Goal: Task Accomplishment & Management: Manage account settings

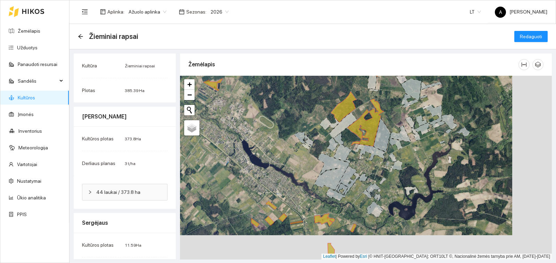
drag, startPoint x: 375, startPoint y: 186, endPoint x: 370, endPoint y: 155, distance: 31.3
click at [370, 155] on div "+ − Nieko nerasta. Bandykite dar kartą. Žemėlapis Palydovas Leaflet | Powered b…" at bounding box center [366, 168] width 372 height 184
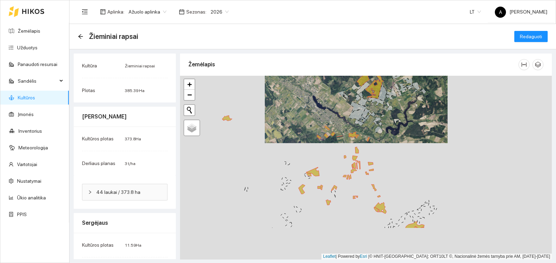
drag, startPoint x: 366, startPoint y: 195, endPoint x: 373, endPoint y: 143, distance: 51.8
click at [372, 143] on div "+ − Nieko nerasta. Bandykite dar kartą. Žemėlapis Palydovas Leaflet | Powered b…" at bounding box center [366, 168] width 372 height 184
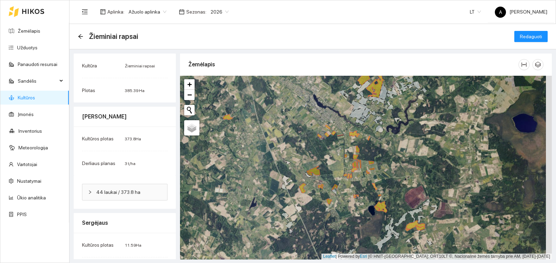
click at [35, 96] on link "Kultūros" at bounding box center [26, 98] width 17 height 6
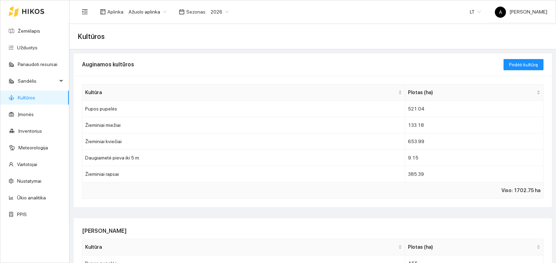
click at [28, 11] on icon at bounding box center [33, 11] width 22 height 5
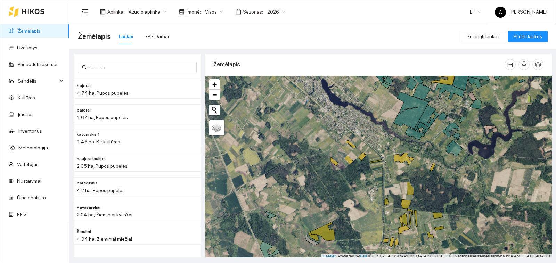
scroll to position [2, 0]
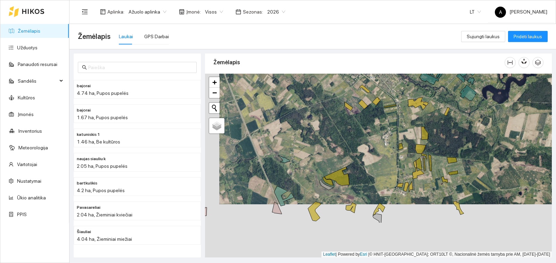
drag, startPoint x: 317, startPoint y: 142, endPoint x: 325, endPoint y: 108, distance: 35.2
click at [325, 108] on div "+ − Nieko nerasta. Bandykite dar kartą. Žemėlapis Palydovas Leaflet | Powered b…" at bounding box center [378, 166] width 347 height 184
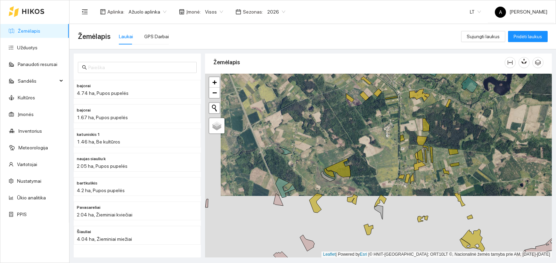
drag, startPoint x: 329, startPoint y: 131, endPoint x: 334, endPoint y: 101, distance: 30.3
click at [334, 101] on div "+ − Nieko nerasta. Bandykite dar kartą. Žemėlapis Palydovas Leaflet | Powered b…" at bounding box center [378, 166] width 347 height 184
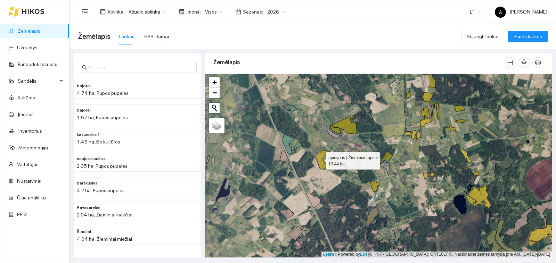
click at [320, 159] on icon at bounding box center [321, 159] width 13 height 19
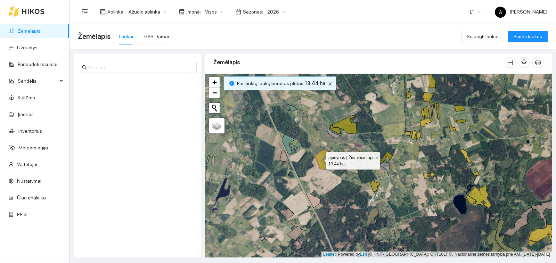
scroll to position [3007, 0]
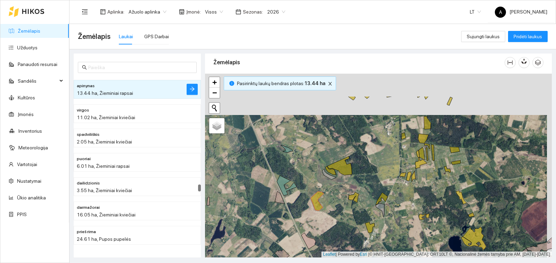
drag, startPoint x: 324, startPoint y: 138, endPoint x: 322, endPoint y: 187, distance: 49.7
click at [318, 197] on div "+ − Nieko nerasta. Bandykite dar kartą. Žemėlapis Palydovas Leaflet | Powered b…" at bounding box center [378, 166] width 347 height 184
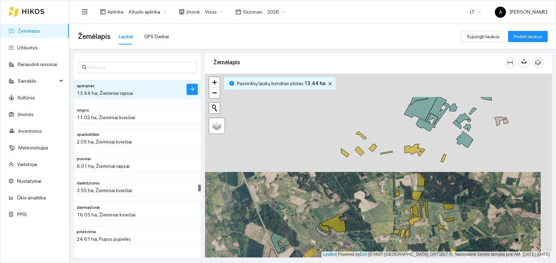
drag, startPoint x: 353, startPoint y: 121, endPoint x: 344, endPoint y: 189, distance: 68.0
click at [344, 189] on div "+ − Nieko nerasta. Bandykite dar kartą. Žemėlapis Palydovas Leaflet | Powered b…" at bounding box center [378, 166] width 347 height 184
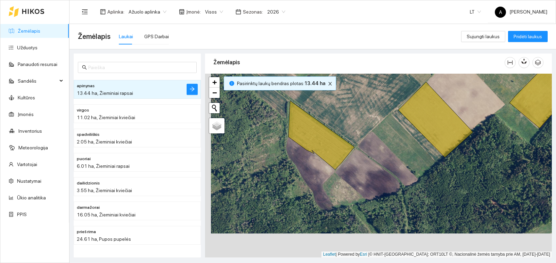
drag, startPoint x: 346, startPoint y: 182, endPoint x: 352, endPoint y: 158, distance: 24.3
click at [352, 158] on div "+ − Nieko nerasta. Bandykite dar kartą. Žemėlapis Palydovas Leaflet | Powered b…" at bounding box center [378, 166] width 347 height 184
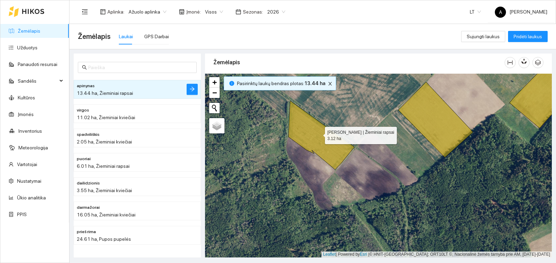
click at [319, 134] on icon at bounding box center [321, 135] width 66 height 69
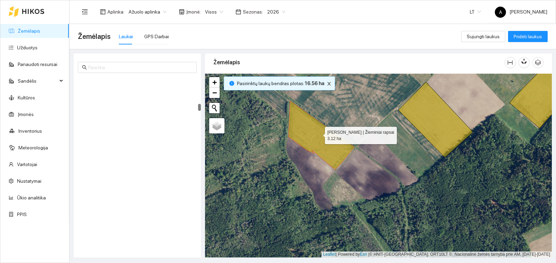
scroll to position [752, 0]
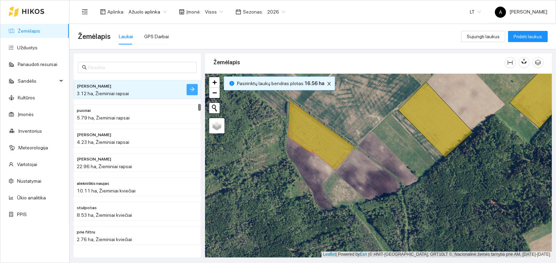
click at [190, 87] on icon "arrow-right" at bounding box center [192, 89] width 6 height 6
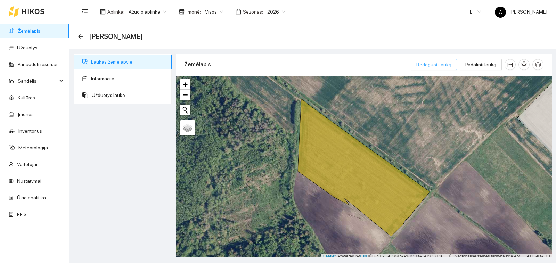
click at [440, 65] on span "Redaguoti lauką" at bounding box center [433, 65] width 35 height 8
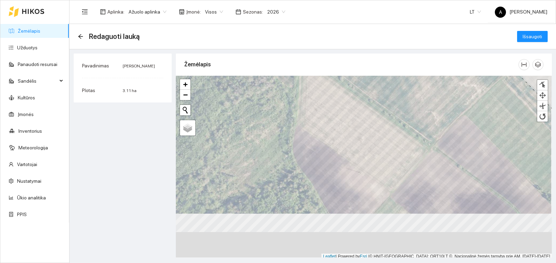
scroll to position [2, 0]
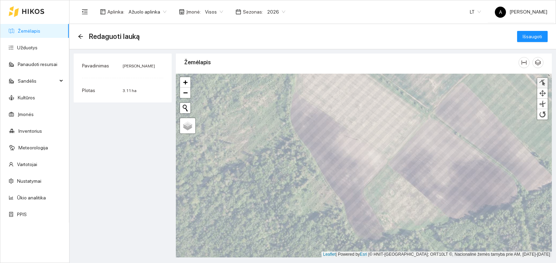
click at [542, 84] on div at bounding box center [542, 83] width 7 height 7
drag, startPoint x: 330, startPoint y: 120, endPoint x: 291, endPoint y: 120, distance: 38.9
click at [290, 121] on div at bounding box center [289, 119] width 5 height 5
drag, startPoint x: 344, startPoint y: 126, endPoint x: 305, endPoint y: 146, distance: 43.7
click at [305, 146] on div at bounding box center [306, 145] width 5 height 5
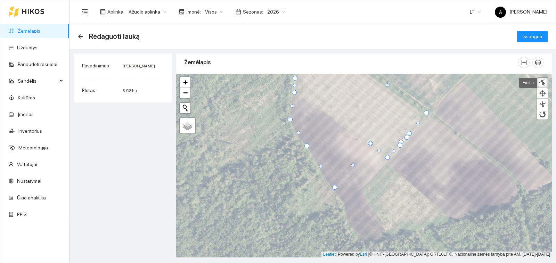
drag, startPoint x: 341, startPoint y: 119, endPoint x: 335, endPoint y: 187, distance: 68.4
drag, startPoint x: 339, startPoint y: 121, endPoint x: 338, endPoint y: 131, distance: 10.9
click at [338, 131] on div at bounding box center [339, 128] width 5 height 5
drag, startPoint x: 338, startPoint y: 132, endPoint x: 332, endPoint y: 162, distance: 30.8
drag, startPoint x: 338, startPoint y: 131, endPoint x: 333, endPoint y: 144, distance: 14.2
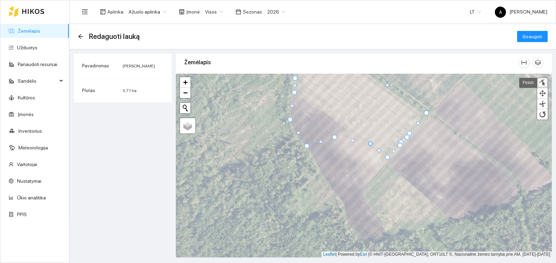
click at [333, 140] on div at bounding box center [334, 137] width 5 height 5
drag, startPoint x: 333, startPoint y: 144, endPoint x: 332, endPoint y: 154, distance: 10.2
click at [332, 154] on div at bounding box center [332, 153] width 5 height 5
drag, startPoint x: 332, startPoint y: 154, endPoint x: 330, endPoint y: 164, distance: 10.6
drag, startPoint x: 331, startPoint y: 155, endPoint x: 330, endPoint y: 158, distance: 4.2
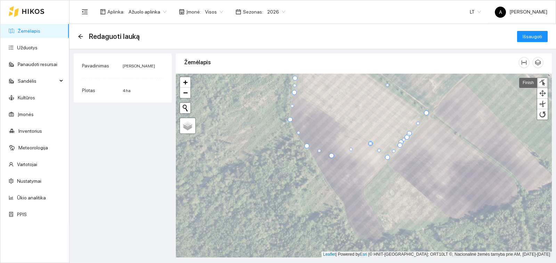
click at [330, 158] on div at bounding box center [331, 155] width 5 height 5
drag, startPoint x: 330, startPoint y: 158, endPoint x: 328, endPoint y: 164, distance: 5.5
drag, startPoint x: 330, startPoint y: 158, endPoint x: 330, endPoint y: 161, distance: 3.5
click at [332, 156] on div at bounding box center [332, 158] width 5 height 5
drag, startPoint x: 370, startPoint y: 145, endPoint x: 366, endPoint y: 149, distance: 5.7
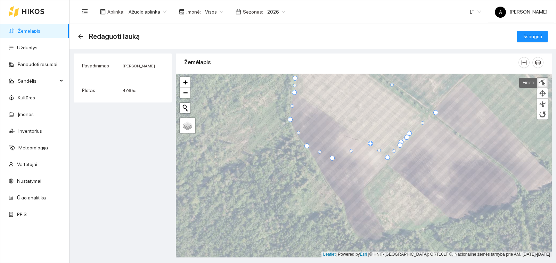
drag, startPoint x: 427, startPoint y: 115, endPoint x: 437, endPoint y: 114, distance: 10.4
click at [437, 114] on div at bounding box center [435, 112] width 5 height 5
drag, startPoint x: 424, startPoint y: 124, endPoint x: 518, endPoint y: 179, distance: 108.8
click at [518, 179] on div at bounding box center [517, 177] width 3 height 3
drag, startPoint x: 408, startPoint y: 132, endPoint x: 515, endPoint y: 197, distance: 125.2
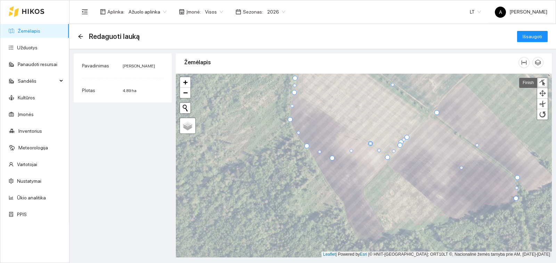
click at [515, 197] on div at bounding box center [515, 198] width 5 height 5
drag, startPoint x: 407, startPoint y: 139, endPoint x: 476, endPoint y: 215, distance: 102.8
click at [476, 215] on div at bounding box center [475, 213] width 5 height 5
drag, startPoint x: 402, startPoint y: 141, endPoint x: 428, endPoint y: 227, distance: 89.4
click at [428, 228] on div at bounding box center [428, 228] width 5 height 5
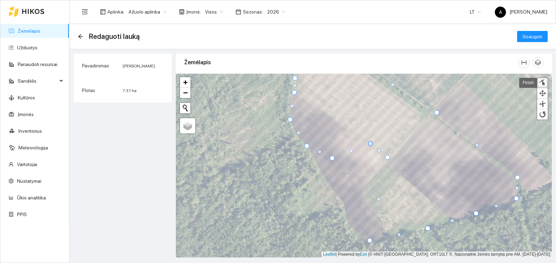
drag, startPoint x: 399, startPoint y: 146, endPoint x: 369, endPoint y: 241, distance: 99.9
click at [369, 241] on div at bounding box center [369, 240] width 5 height 5
drag, startPoint x: 386, startPoint y: 156, endPoint x: 354, endPoint y: 233, distance: 83.8
click at [354, 233] on div at bounding box center [355, 234] width 5 height 5
drag, startPoint x: 369, startPoint y: 146, endPoint x: 355, endPoint y: 147, distance: 13.6
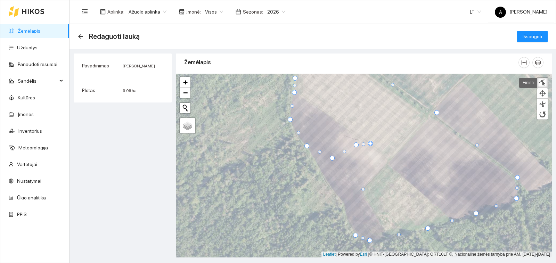
click at [355, 147] on div at bounding box center [356, 144] width 5 height 5
drag, startPoint x: 369, startPoint y: 145, endPoint x: 367, endPoint y: 149, distance: 4.5
click at [539, 104] on div at bounding box center [542, 103] width 7 height 7
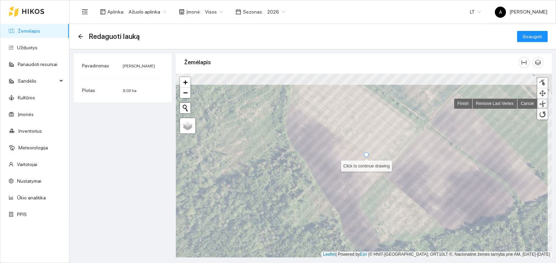
drag, startPoint x: 369, startPoint y: 143, endPoint x: 365, endPoint y: 154, distance: 11.9
click at [365, 154] on div at bounding box center [366, 154] width 5 height 5
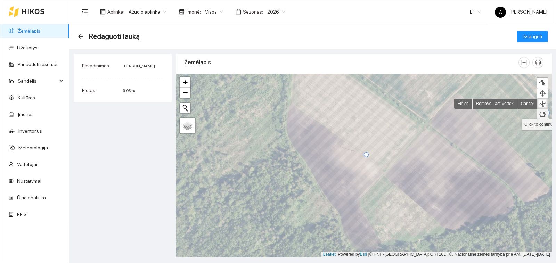
click at [540, 113] on div at bounding box center [542, 114] width 7 height 7
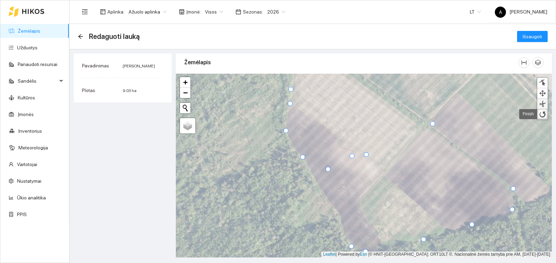
click at [539, 100] on div at bounding box center [542, 103] width 7 height 7
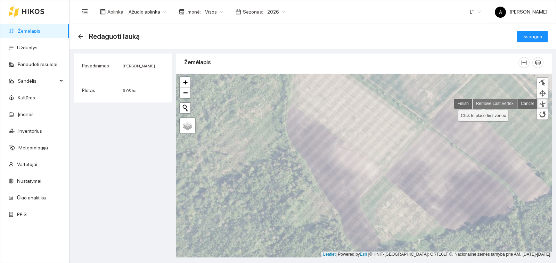
click at [483, 105] on link "Remove Last Vertex" at bounding box center [494, 104] width 45 height 10
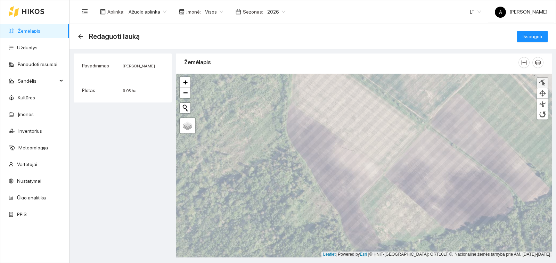
click at [541, 81] on div at bounding box center [542, 83] width 7 height 7
drag, startPoint x: 328, startPoint y: 170, endPoint x: 317, endPoint y: 178, distance: 13.1
click at [316, 179] on div at bounding box center [316, 178] width 5 height 5
drag, startPoint x: 350, startPoint y: 157, endPoint x: 337, endPoint y: 165, distance: 15.5
click at [337, 165] on div at bounding box center [339, 164] width 5 height 5
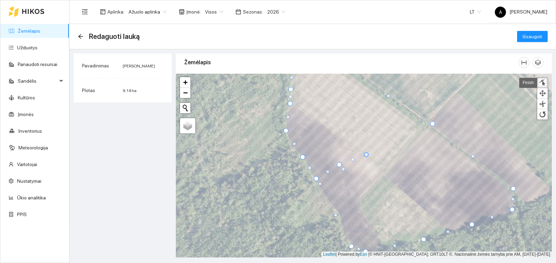
drag, startPoint x: 357, startPoint y: 201, endPoint x: 319, endPoint y: 185, distance: 42.2
click at [319, 185] on div at bounding box center [319, 183] width 3 height 3
drag, startPoint x: 342, startPoint y: 170, endPoint x: 336, endPoint y: 171, distance: 6.3
click at [336, 171] on div at bounding box center [336, 169] width 3 height 3
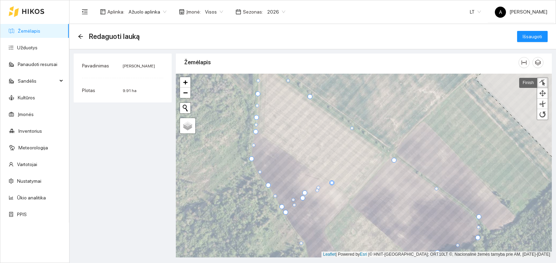
drag, startPoint x: 396, startPoint y: 152, endPoint x: 392, endPoint y: 160, distance: 9.3
click at [392, 160] on div at bounding box center [393, 160] width 5 height 5
drag, startPoint x: 477, startPoint y: 218, endPoint x: 478, endPoint y: 224, distance: 5.9
click at [478, 224] on div at bounding box center [479, 222] width 5 height 5
click at [528, 82] on link "Finish" at bounding box center [528, 83] width 18 height 10
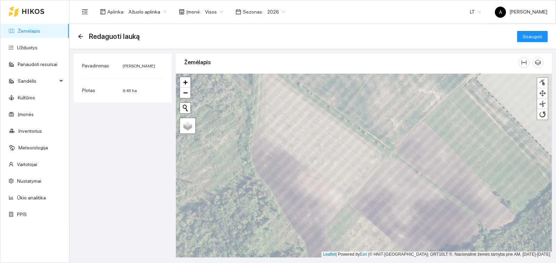
click at [39, 34] on link "Žemėlapis" at bounding box center [29, 31] width 23 height 6
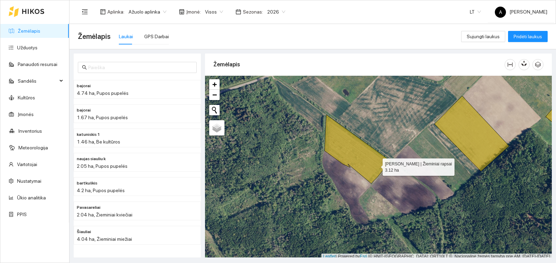
click at [376, 165] on icon at bounding box center [357, 149] width 66 height 69
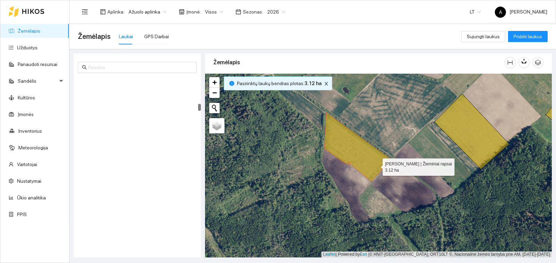
scroll to position [752, 0]
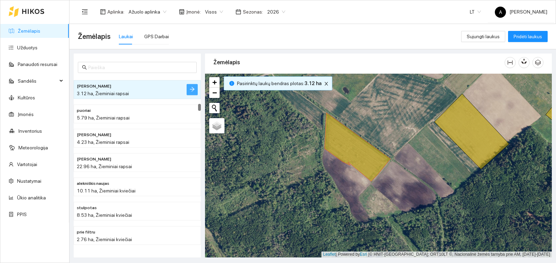
click at [191, 90] on icon "arrow-right" at bounding box center [192, 89] width 6 height 6
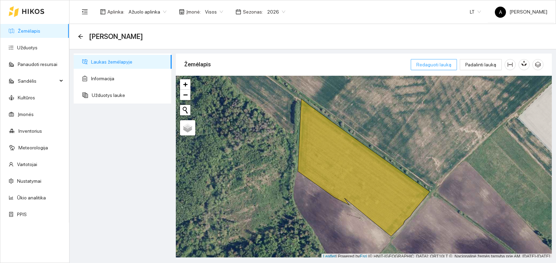
click at [439, 68] on button "Redaguoti lauką" at bounding box center [434, 64] width 46 height 11
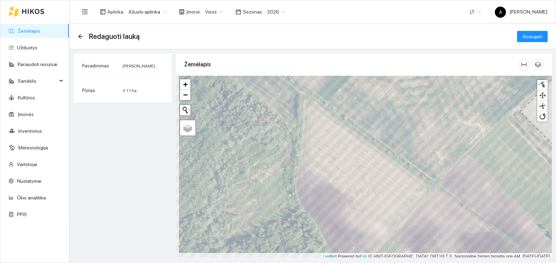
scroll to position [2, 0]
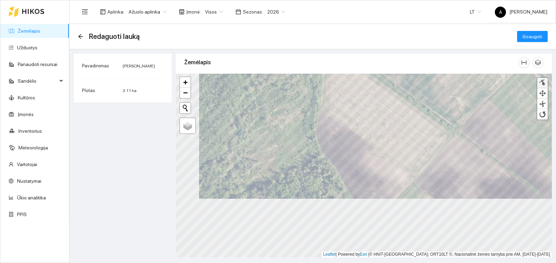
click at [543, 83] on div at bounding box center [542, 83] width 7 height 7
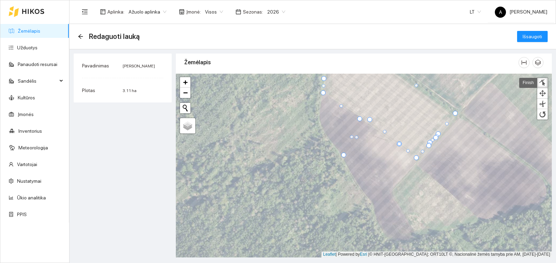
drag, startPoint x: 374, startPoint y: 127, endPoint x: 343, endPoint y: 156, distance: 42.0
click at [343, 156] on div at bounding box center [343, 154] width 5 height 5
drag, startPoint x: 369, startPoint y: 119, endPoint x: 372, endPoint y: 140, distance: 21.9
click at [372, 140] on div at bounding box center [373, 141] width 5 height 5
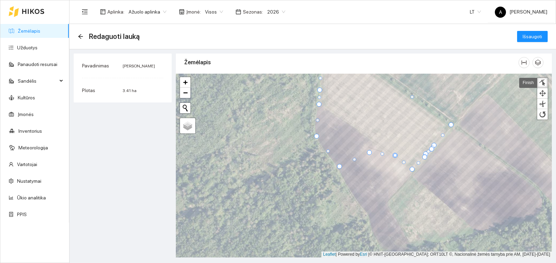
drag, startPoint x: 354, startPoint y: 130, endPoint x: 315, endPoint y: 136, distance: 39.4
click at [315, 136] on div at bounding box center [316, 136] width 5 height 5
drag, startPoint x: 434, startPoint y: 146, endPoint x: 527, endPoint y: 200, distance: 107.5
click at [527, 200] on div at bounding box center [525, 200] width 3 height 3
drag, startPoint x: 434, startPoint y: 147, endPoint x: 538, endPoint y: 193, distance: 114.0
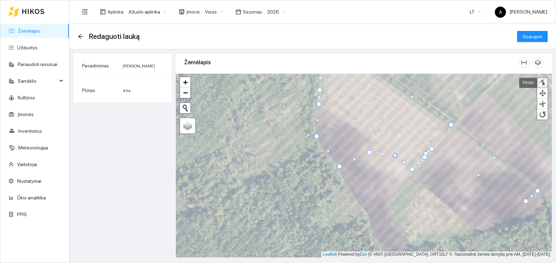
click at [538, 193] on div at bounding box center [537, 190] width 5 height 5
drag, startPoint x: 526, startPoint y: 201, endPoint x: 540, endPoint y: 209, distance: 15.4
click at [541, 210] on div at bounding box center [540, 210] width 5 height 5
drag, startPoint x: 431, startPoint y: 149, endPoint x: 500, endPoint y: 224, distance: 101.8
click at [500, 224] on div at bounding box center [500, 223] width 5 height 5
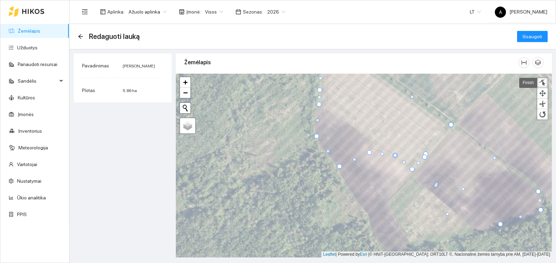
drag, startPoint x: 426, startPoint y: 154, endPoint x: 448, endPoint y: 213, distance: 63.1
click at [448, 213] on div at bounding box center [446, 213] width 3 height 3
drag, startPoint x: 425, startPoint y: 153, endPoint x: 474, endPoint y: 230, distance: 90.8
click at [474, 230] on div at bounding box center [476, 232] width 5 height 5
drag, startPoint x: 424, startPoint y: 158, endPoint x: 410, endPoint y: 251, distance: 93.5
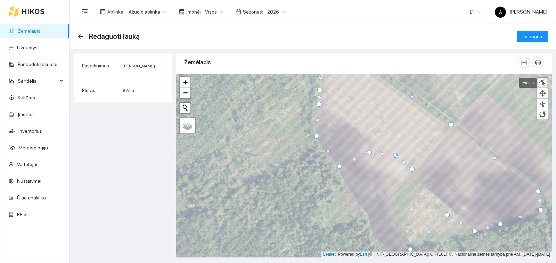
click at [410, 251] on div at bounding box center [410, 249] width 5 height 5
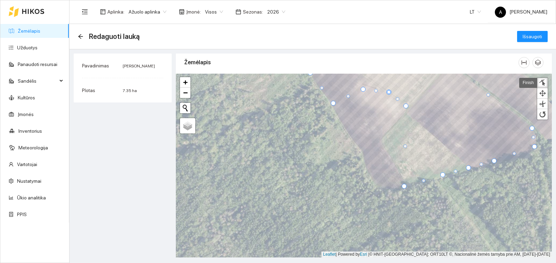
drag, startPoint x: 440, startPoint y: 153, endPoint x: 442, endPoint y: 176, distance: 23.0
click at [442, 176] on div at bounding box center [442, 174] width 5 height 5
drag, startPoint x: 405, startPoint y: 108, endPoint x: 379, endPoint y: 189, distance: 84.8
click at [379, 191] on div at bounding box center [380, 189] width 5 height 5
drag, startPoint x: 383, startPoint y: 140, endPoint x: 336, endPoint y: 111, distance: 55.5
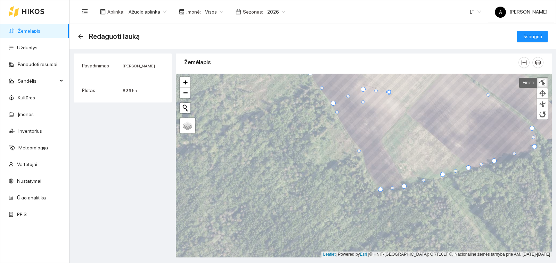
click at [335, 111] on div at bounding box center [336, 111] width 3 height 3
drag, startPoint x: 362, startPoint y: 101, endPoint x: 352, endPoint y: 98, distance: 10.4
click at [352, 98] on div at bounding box center [353, 97] width 3 height 3
drag, startPoint x: 337, startPoint y: 112, endPoint x: 335, endPoint y: 107, distance: 4.5
click at [335, 107] on div at bounding box center [334, 107] width 5 height 5
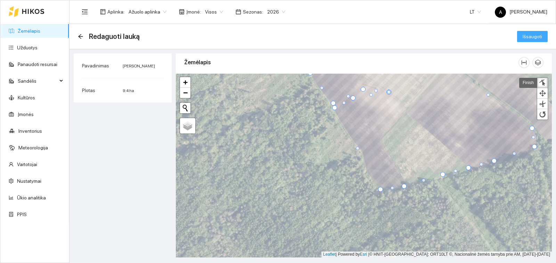
click at [530, 35] on span "Išsaugoti" at bounding box center [531, 37] width 19 height 8
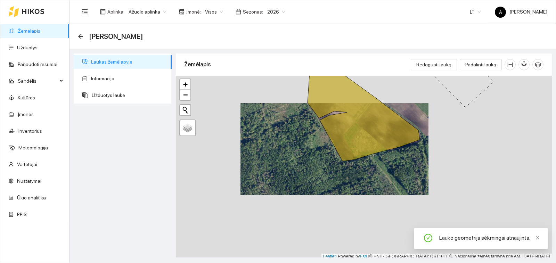
scroll to position [2, 0]
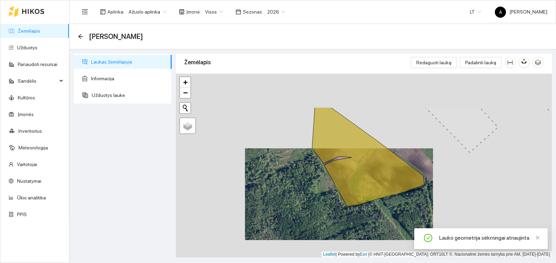
drag, startPoint x: 272, startPoint y: 130, endPoint x: 277, endPoint y: 177, distance: 47.5
click at [277, 177] on div "+ − Nieko nerasta. Bandykite dar kartą. Žemėlapis Palydovas Leaflet | Powered b…" at bounding box center [364, 166] width 376 height 184
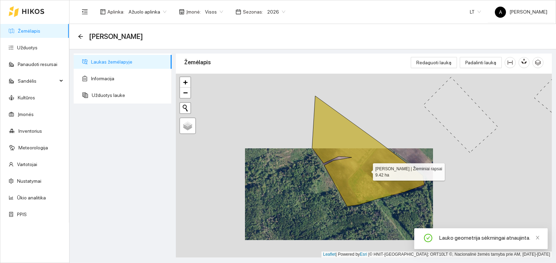
click at [366, 170] on icon at bounding box center [368, 151] width 112 height 110
